Goal: Check status: Check status

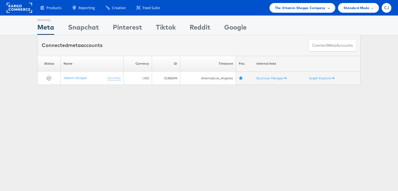
click at [331, 6] on div "The Vitamin Shoppe Company" at bounding box center [303, 8] width 66 height 10
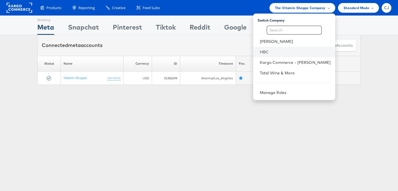
click at [287, 56] on li "HBC" at bounding box center [294, 52] width 82 height 11
click at [290, 51] on link "HBC" at bounding box center [295, 52] width 71 height 6
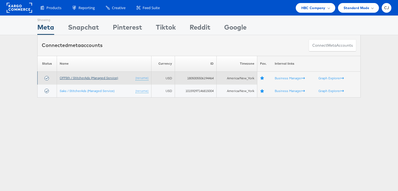
click at [100, 78] on link "OFF5th / StitcherAds (Managed Service)" at bounding box center [89, 78] width 58 height 4
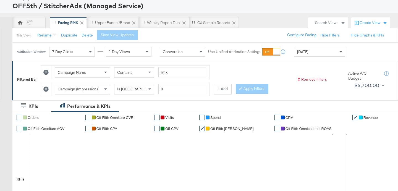
scroll to position [33, 0]
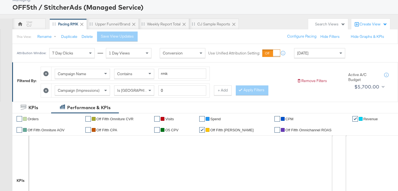
click at [323, 28] on div "Search Views" at bounding box center [328, 24] width 40 height 11
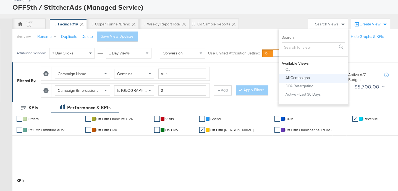
click at [306, 76] on div "All Campaigns" at bounding box center [298, 78] width 24 height 4
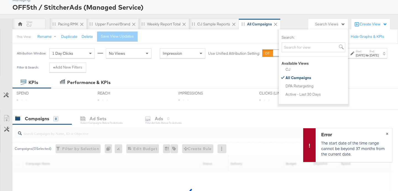
click at [386, 134] on span "×" at bounding box center [387, 133] width 2 height 6
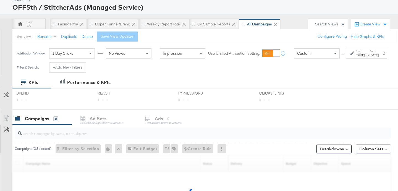
click at [356, 53] on label "Start:" at bounding box center [360, 52] width 9 height 4
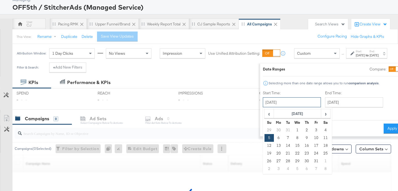
click at [267, 103] on input "August 5th 2018" at bounding box center [292, 102] width 58 height 10
click at [302, 160] on td "30" at bounding box center [306, 161] width 9 height 8
type input "August 30th 2018"
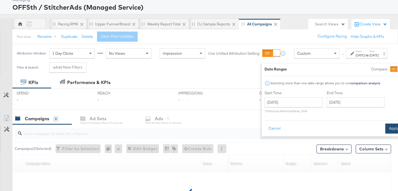
click at [386, 128] on button "Apply" at bounding box center [394, 129] width 17 height 10
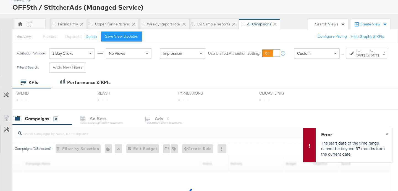
click at [356, 58] on div "Aug 30th 2018" at bounding box center [360, 55] width 9 height 4
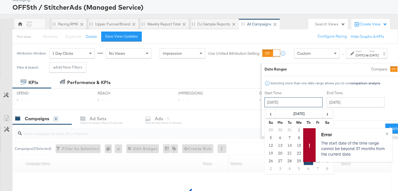
click at [283, 100] on input "August 30th 2018" at bounding box center [294, 102] width 58 height 10
click at [323, 113] on span "›" at bounding box center [327, 114] width 9 height 8
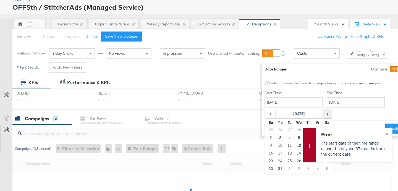
click at [323, 113] on span "›" at bounding box center [327, 114] width 9 height 8
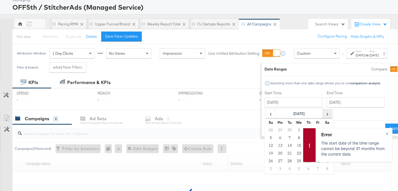
click at [323, 113] on span "›" at bounding box center [327, 114] width 9 height 8
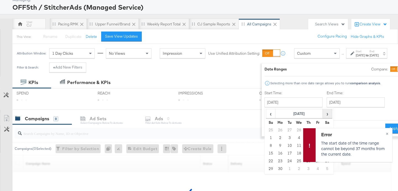
click at [323, 113] on span "›" at bounding box center [327, 114] width 9 height 8
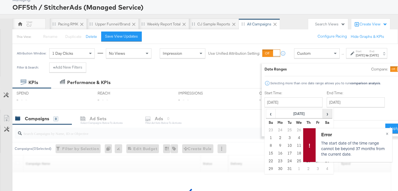
click at [323, 113] on span "›" at bounding box center [327, 114] width 9 height 8
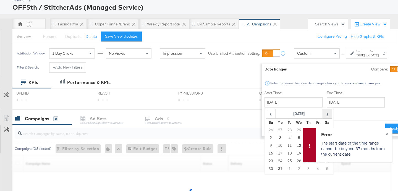
click at [323, 113] on span "›" at bounding box center [327, 114] width 9 height 8
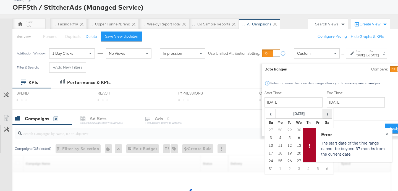
click at [323, 113] on span "›" at bounding box center [327, 114] width 9 height 8
click at [298, 112] on th "April 2021" at bounding box center [299, 113] width 47 height 9
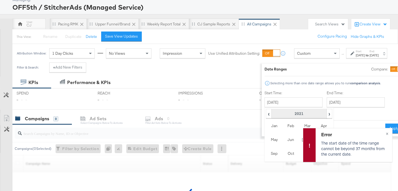
click at [286, 117] on th "2021" at bounding box center [299, 113] width 55 height 9
click at [299, 138] on td "2025" at bounding box center [307, 140] width 17 height 14
click at [299, 138] on td "Jul" at bounding box center [307, 140] width 17 height 14
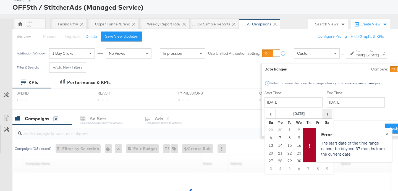
click at [323, 113] on span "›" at bounding box center [327, 114] width 9 height 8
click at [313, 162] on div "Error The start date of the time range cannot be beyond 37 months from the curr…" at bounding box center [348, 147] width 90 height 38
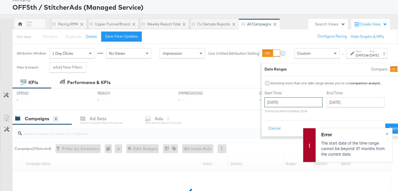
click at [273, 98] on input "August 30th 2018" at bounding box center [294, 102] width 58 height 10
click at [282, 102] on input "August 30th 2018" at bounding box center [294, 102] width 58 height 10
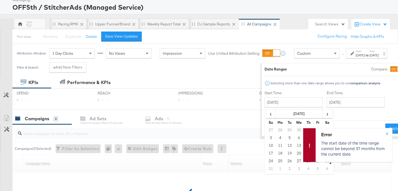
click at [308, 143] on icon at bounding box center [309, 145] width 9 height 9
click at [388, 134] on span "×" at bounding box center [387, 133] width 2 height 6
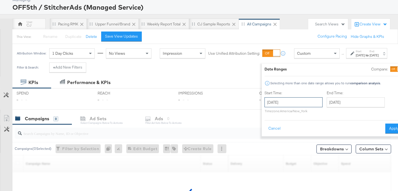
click at [288, 98] on input "August 30th 2018" at bounding box center [294, 102] width 58 height 10
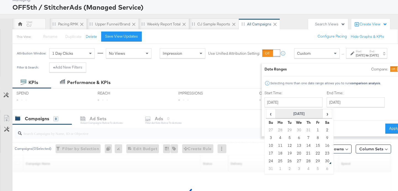
click at [287, 114] on th "August 2025" at bounding box center [299, 113] width 47 height 9
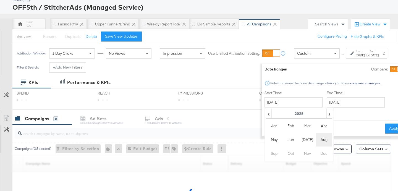
click at [316, 141] on td "Aug" at bounding box center [324, 140] width 17 height 14
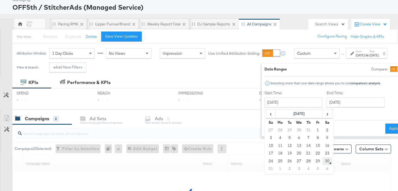
click at [323, 161] on td "30" at bounding box center [327, 161] width 9 height 8
type input "August 30th 2025"
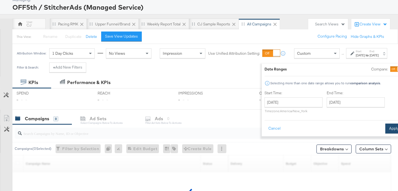
click at [386, 128] on button "Apply" at bounding box center [394, 129] width 17 height 10
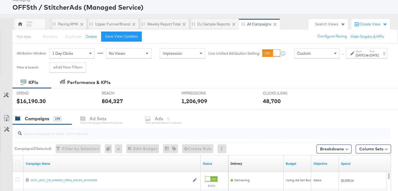
click at [356, 58] on div "Aug 30th 2025" at bounding box center [360, 55] width 9 height 4
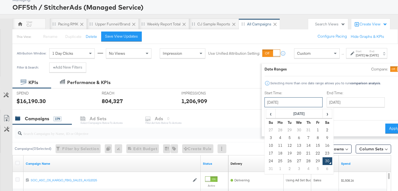
click at [290, 98] on input "August 30th 2025" at bounding box center [294, 102] width 58 height 10
click at [313, 161] on td "29" at bounding box center [317, 161] width 9 height 8
type input "August 29th 2025"
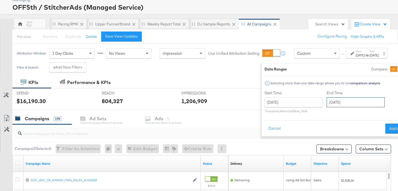
click at [332, 101] on input "August 30th 2025" at bounding box center [356, 102] width 58 height 10
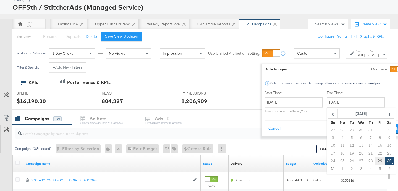
click at [376, 162] on td "29" at bounding box center [380, 161] width 9 height 8
type input "August 29th 2025"
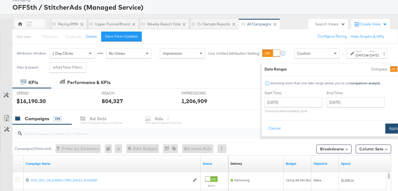
click at [386, 126] on button "Apply" at bounding box center [394, 129] width 17 height 10
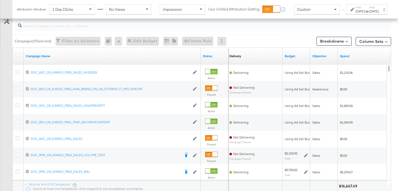
scroll to position [120, 0]
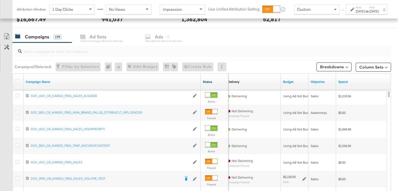
click at [209, 82] on link "Status" at bounding box center [214, 82] width 23 height 4
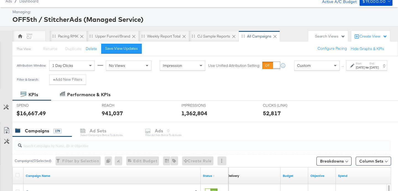
scroll to position [21, 0]
click at [165, 36] on div "Weekly Report Total" at bounding box center [163, 35] width 33 height 5
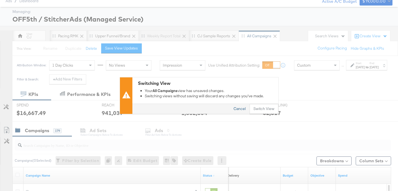
click at [238, 108] on button "Cancel" at bounding box center [240, 109] width 20 height 10
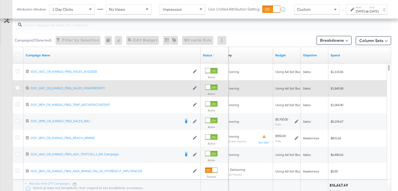
scroll to position [144, 0]
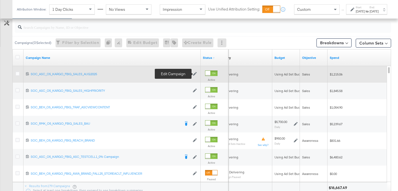
click at [194, 73] on icon at bounding box center [195, 74] width 4 height 4
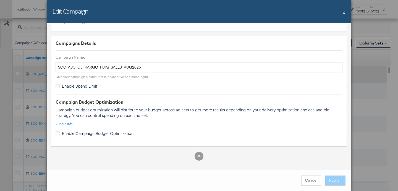
scroll to position [0, 0]
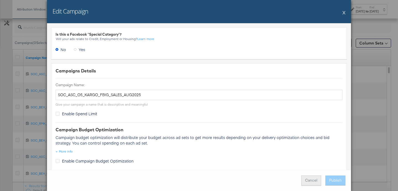
click at [307, 176] on button "Cancel" at bounding box center [312, 181] width 20 height 10
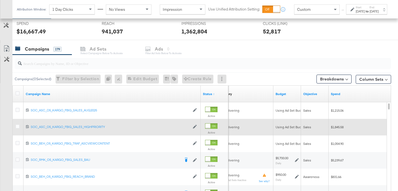
scroll to position [111, 0]
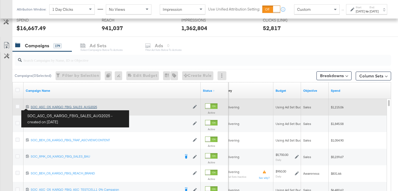
click at [42, 108] on div "SOC_ASC_O5_KARGO_FBIG_SALES_AUG2025 SOC_ASC_O5_KARGO_FBIG_SALES_AUG2025" at bounding box center [110, 107] width 159 height 4
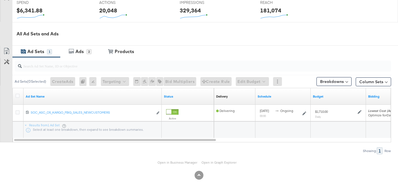
scroll to position [232, 0]
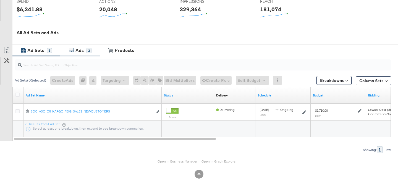
click at [84, 51] on div "Ads" at bounding box center [80, 50] width 12 height 6
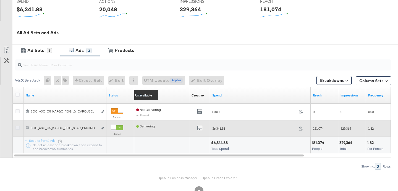
click at [17, 128] on icon at bounding box center [17, 128] width 4 height 4
click at [0, 0] on input "checkbox" at bounding box center [0, 0] width 0 height 0
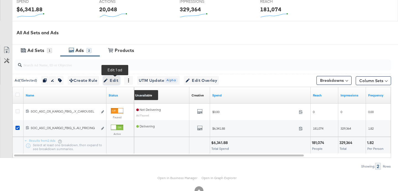
click at [118, 80] on span "Edit" at bounding box center [112, 80] width 14 height 7
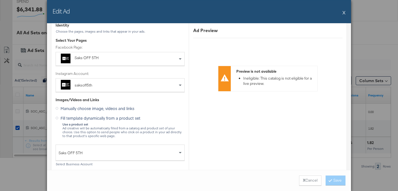
scroll to position [0, 0]
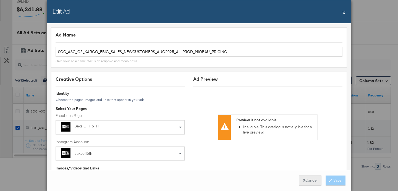
click at [304, 182] on button "X Cancel" at bounding box center [310, 181] width 22 height 10
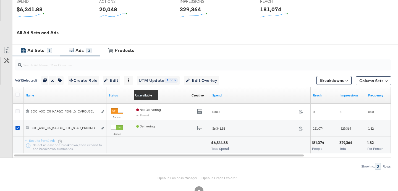
click at [33, 48] on div "Ad Sets" at bounding box center [35, 50] width 17 height 6
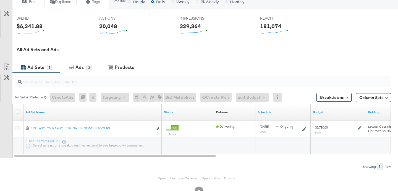
scroll to position [215, 0]
